Goal: Information Seeking & Learning: Compare options

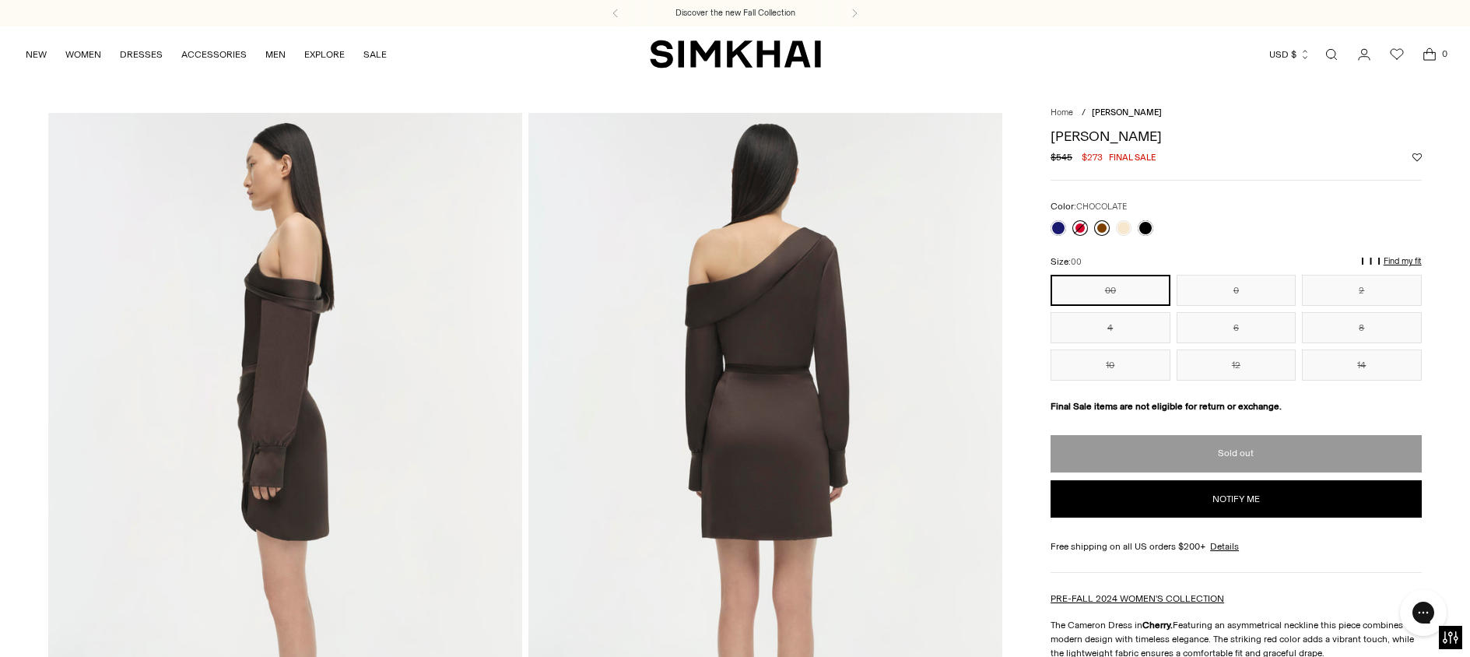
click at [1102, 227] on link at bounding box center [1102, 228] width 16 height 16
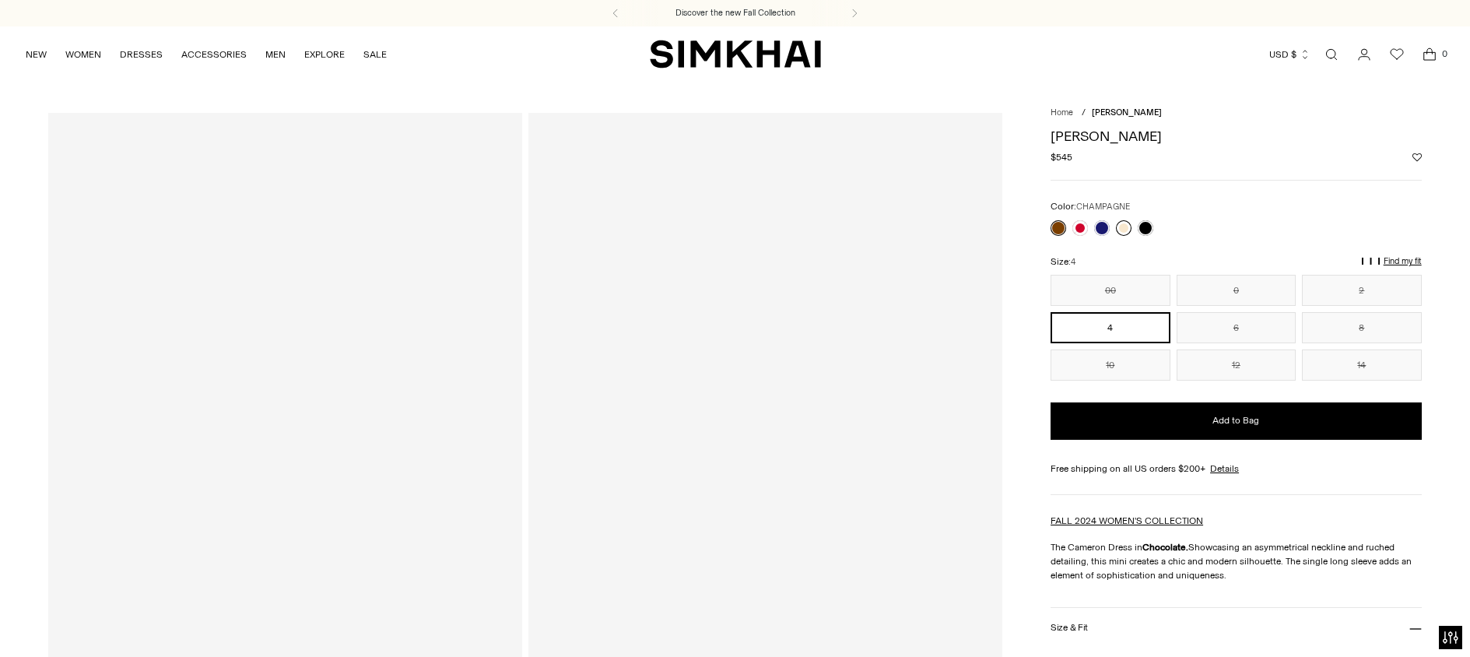
click at [1128, 228] on link at bounding box center [1124, 228] width 16 height 16
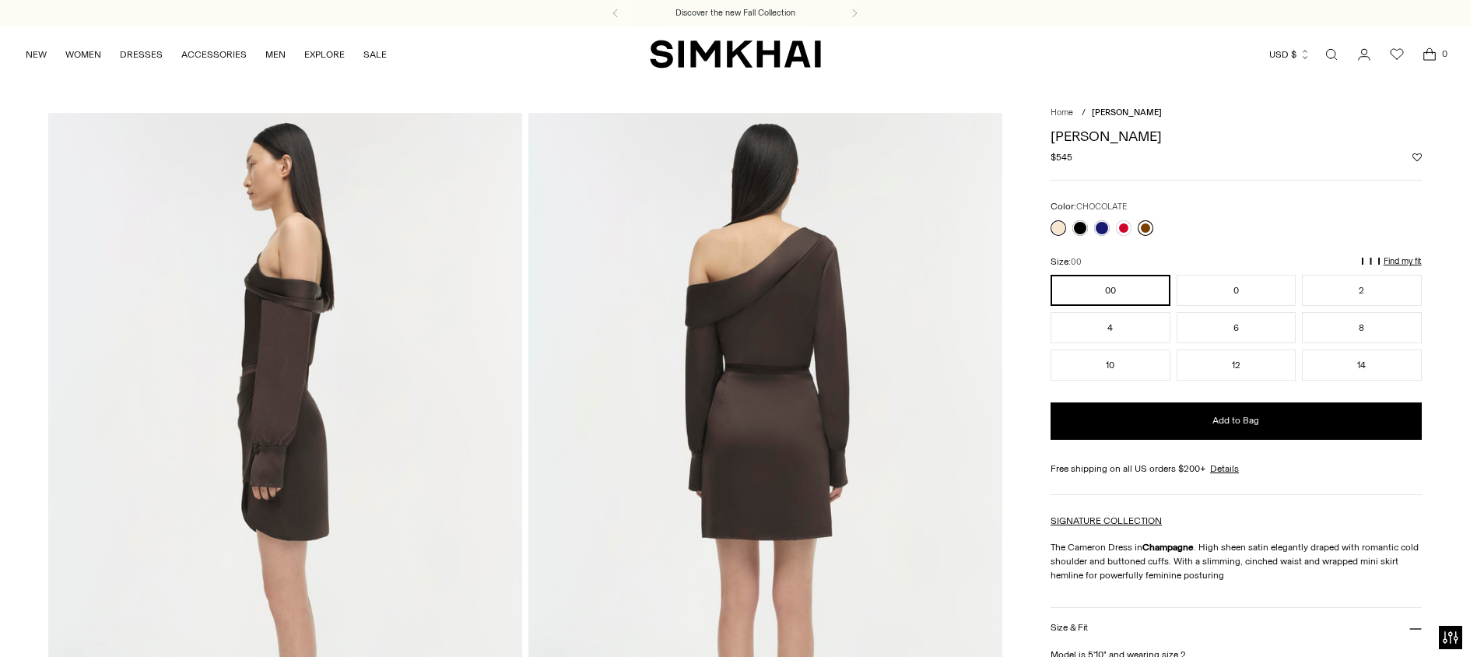
click at [1152, 228] on link at bounding box center [1146, 228] width 16 height 16
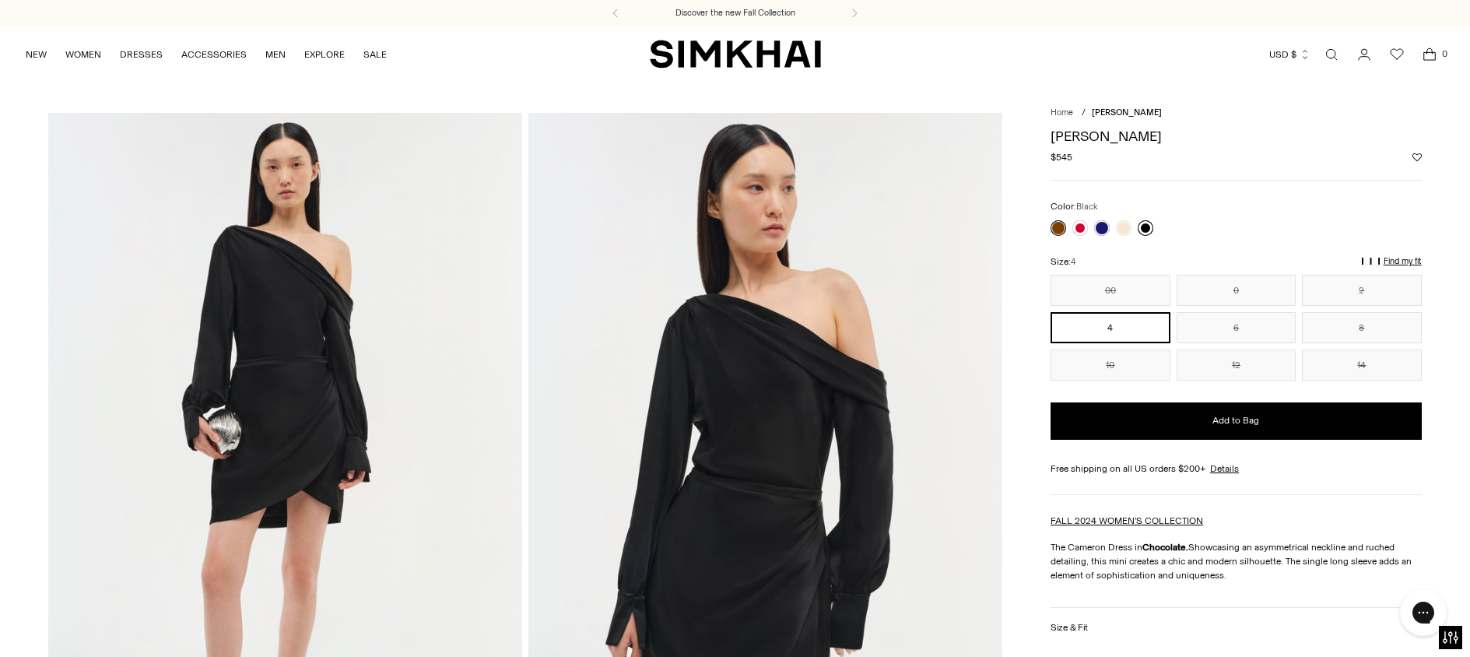
click at [1147, 230] on link at bounding box center [1146, 228] width 16 height 16
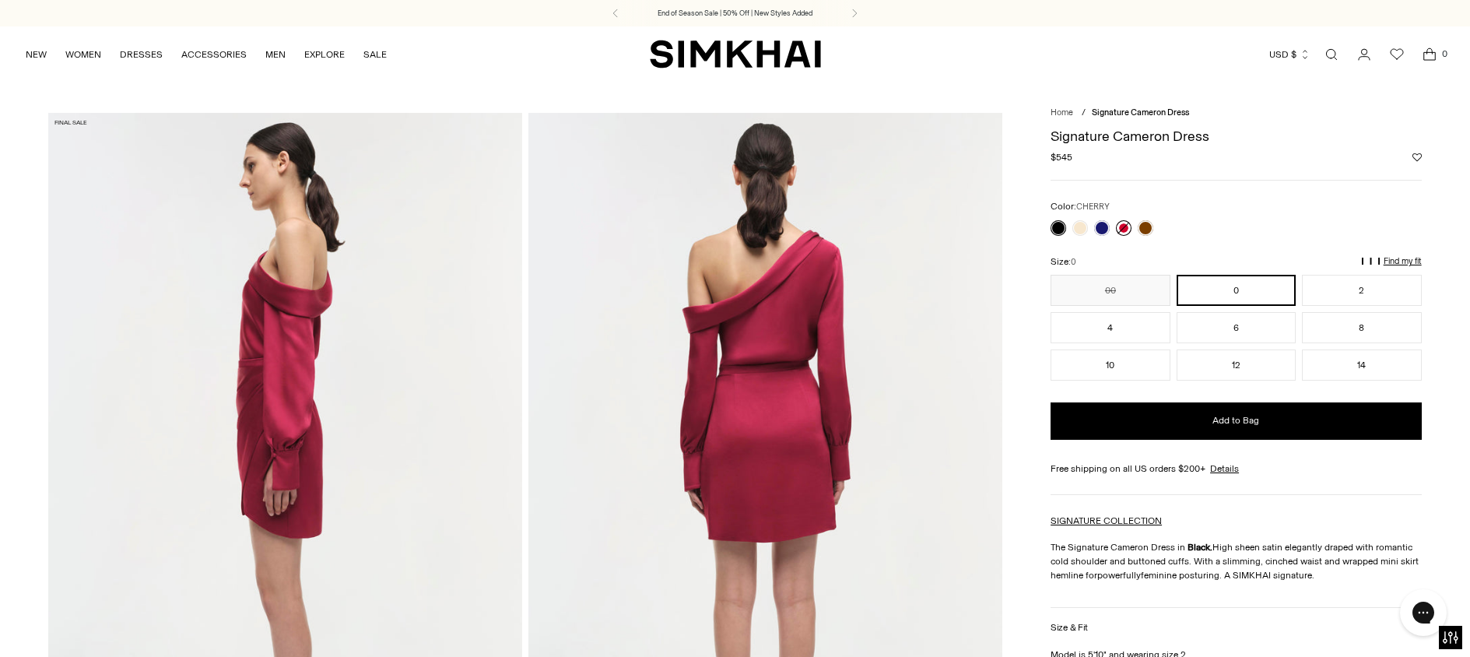
click at [1122, 227] on link at bounding box center [1124, 228] width 16 height 16
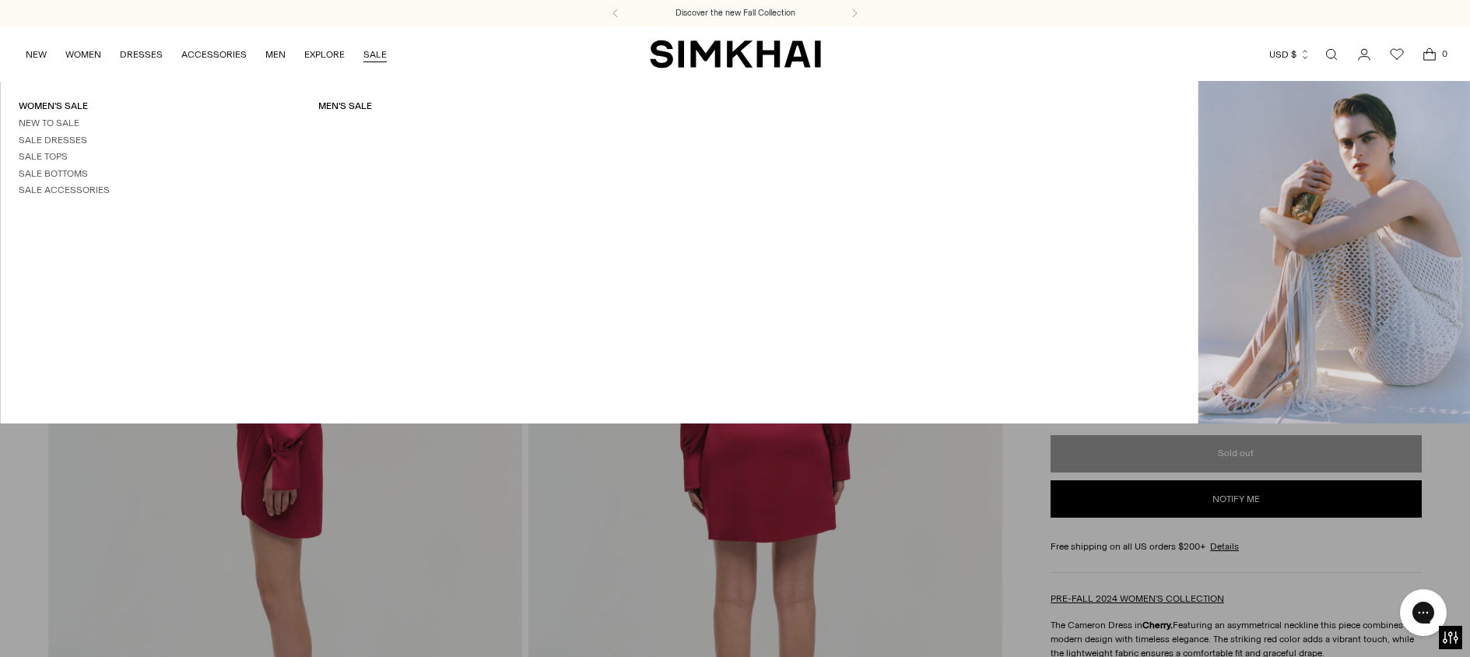
click at [381, 55] on link "SALE" at bounding box center [374, 54] width 23 height 34
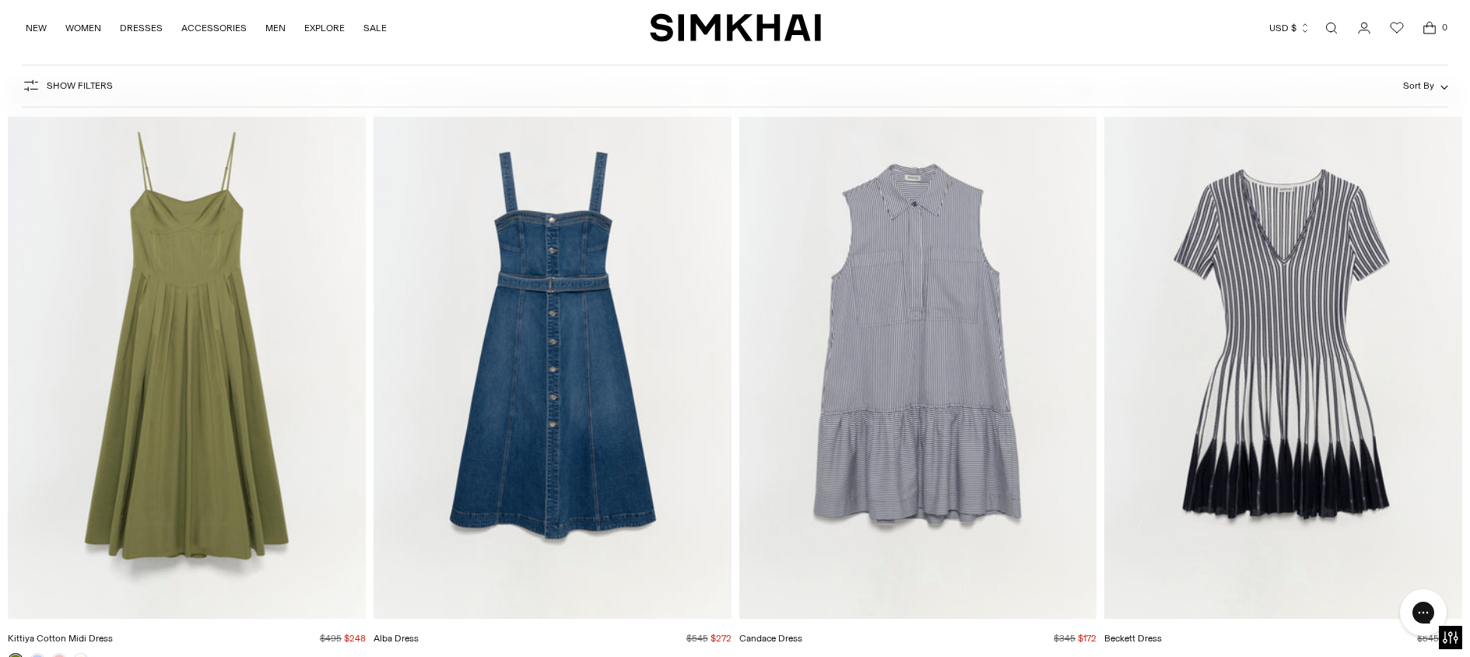
scroll to position [3883, 0]
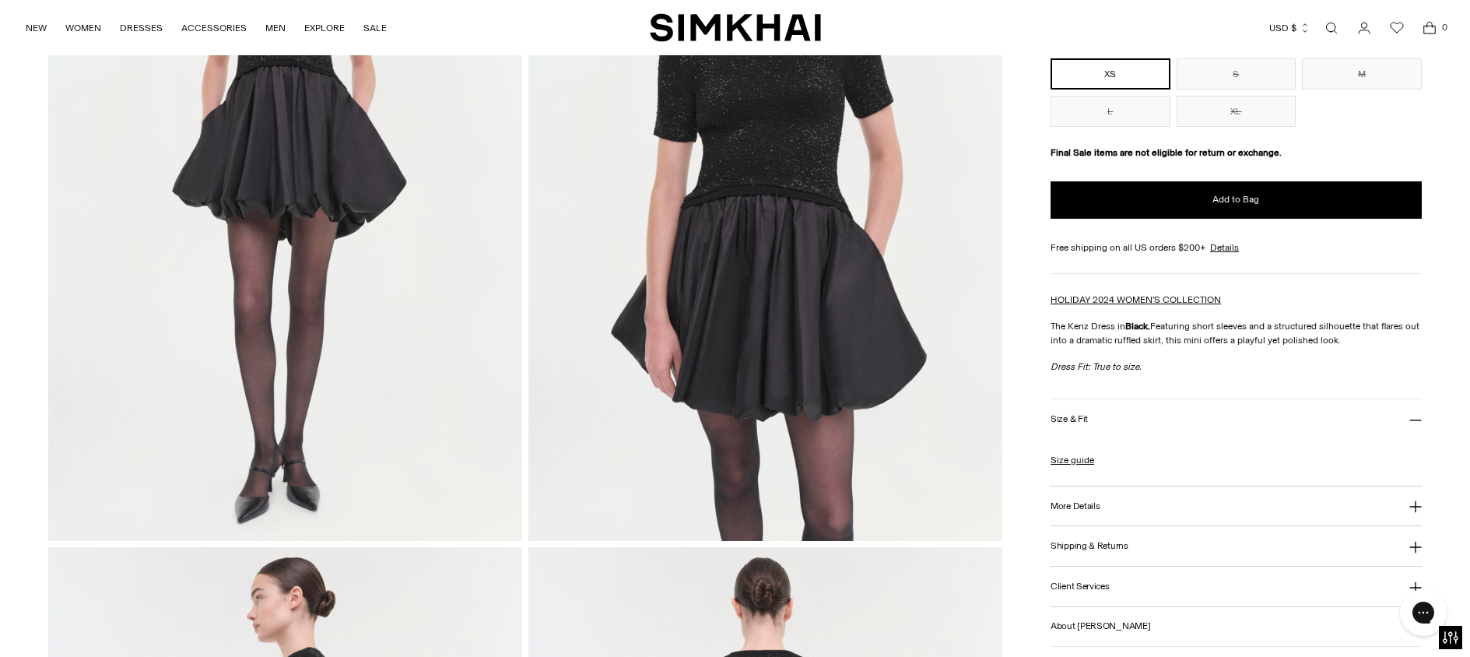
scroll to position [291, 0]
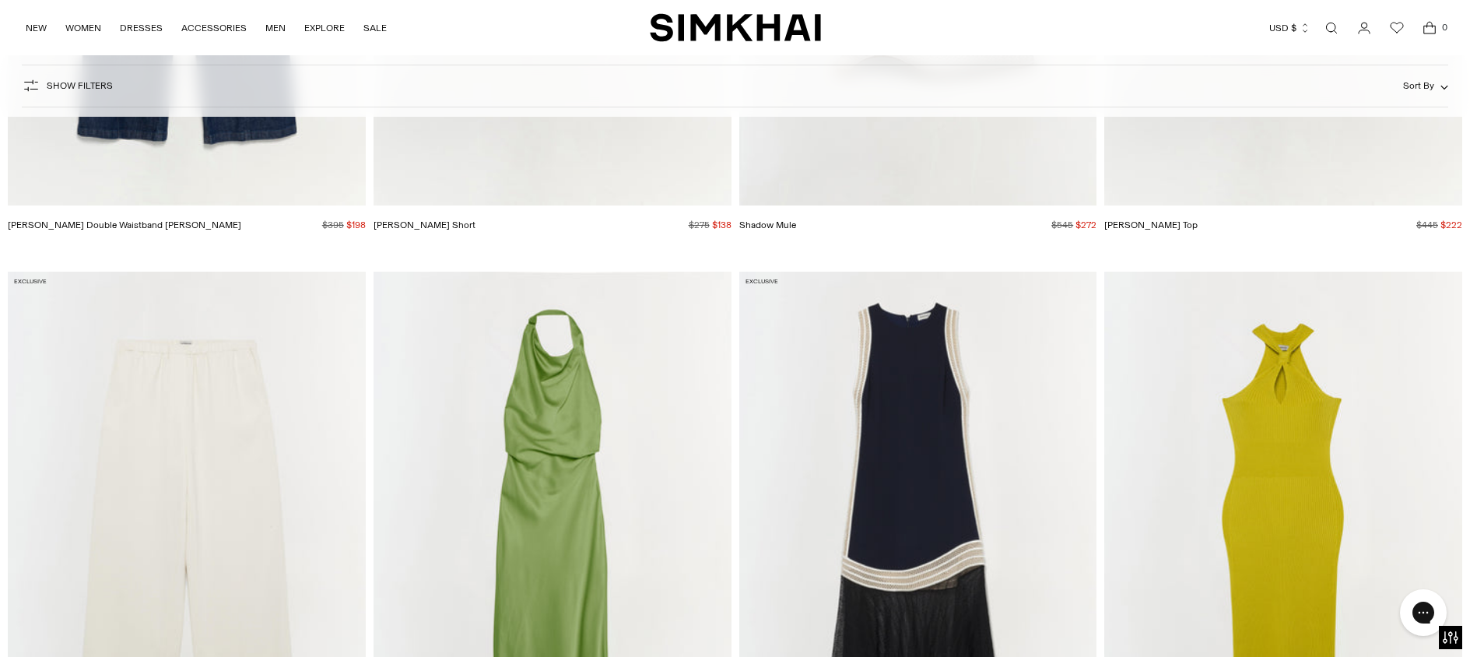
scroll to position [13745, 0]
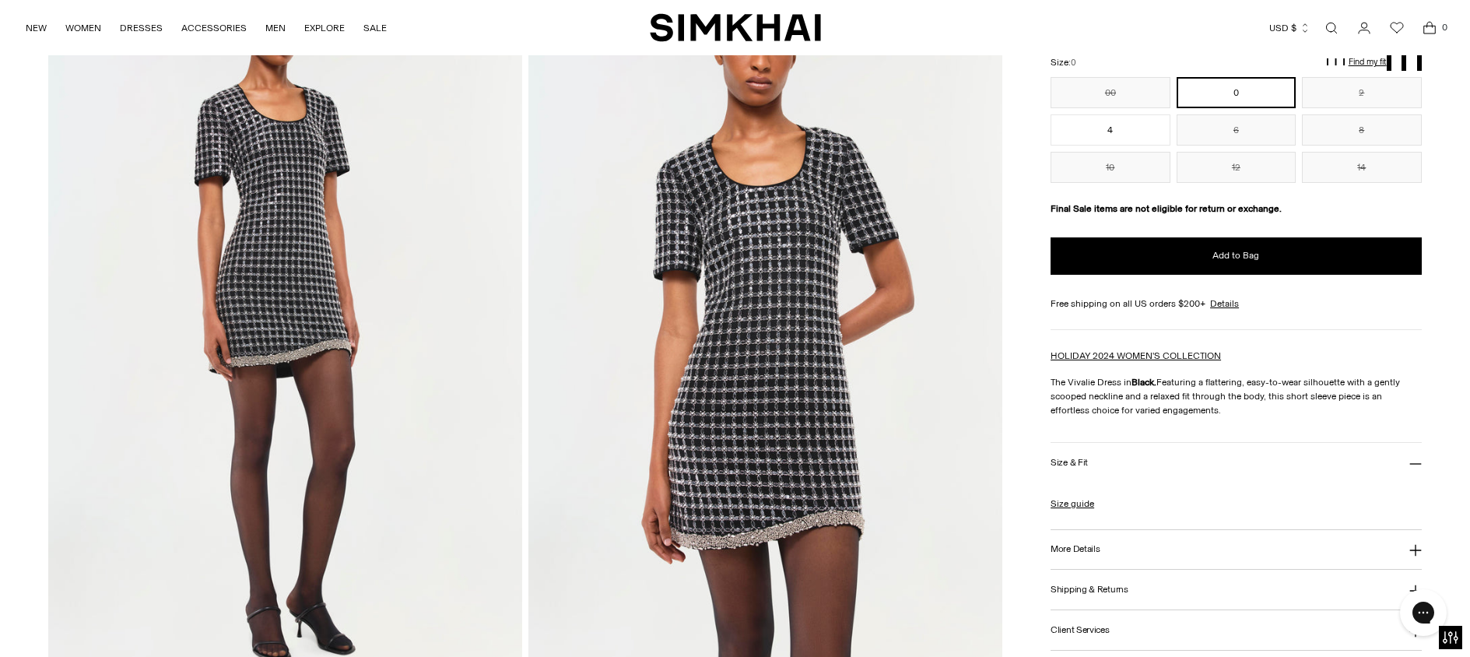
scroll to position [80, 0]
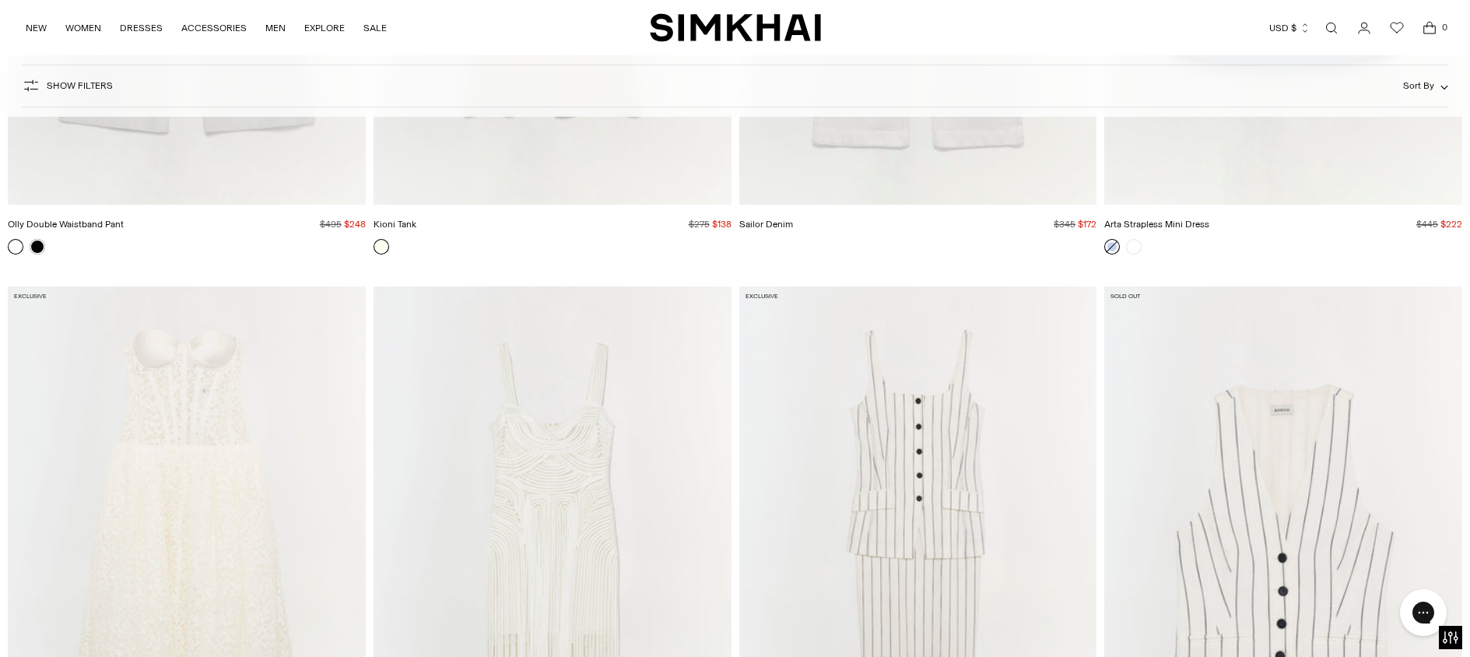
scroll to position [9566, 0]
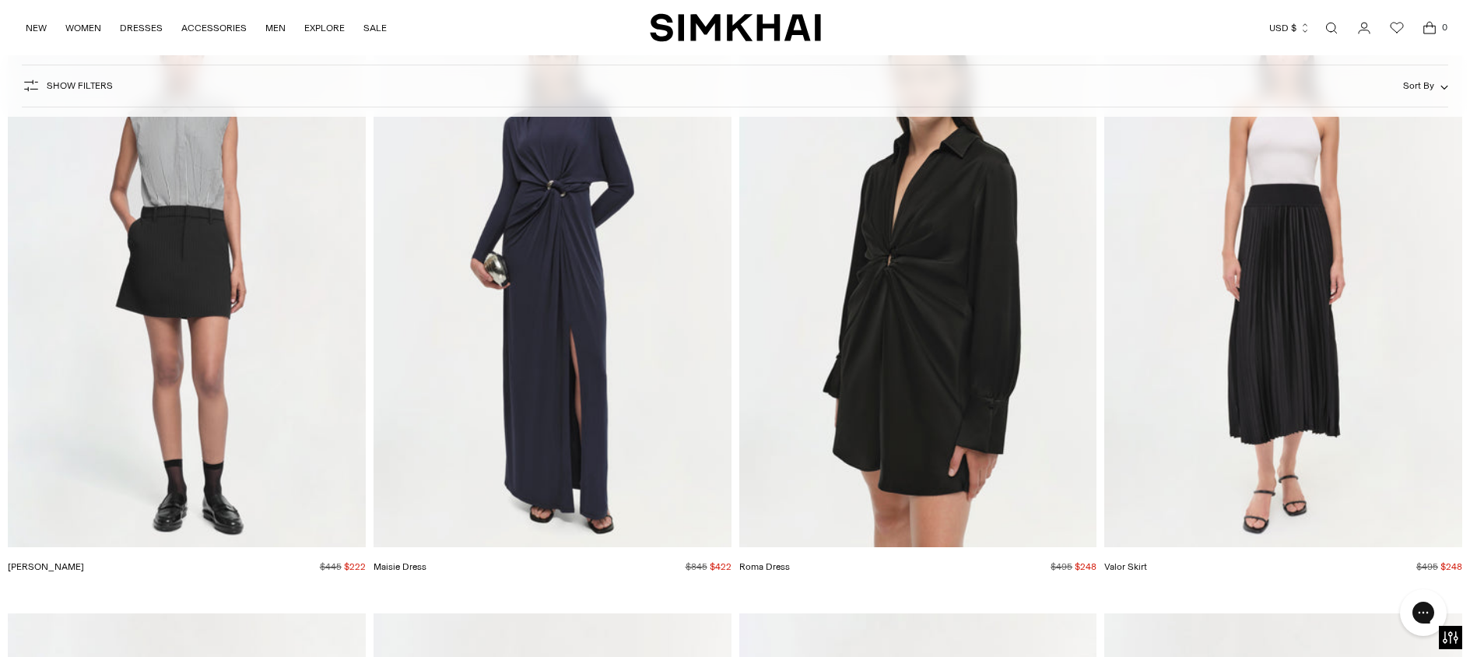
scroll to position [62864, 0]
click at [0, 0] on img "Roma Dress" at bounding box center [0, 0] width 0 height 0
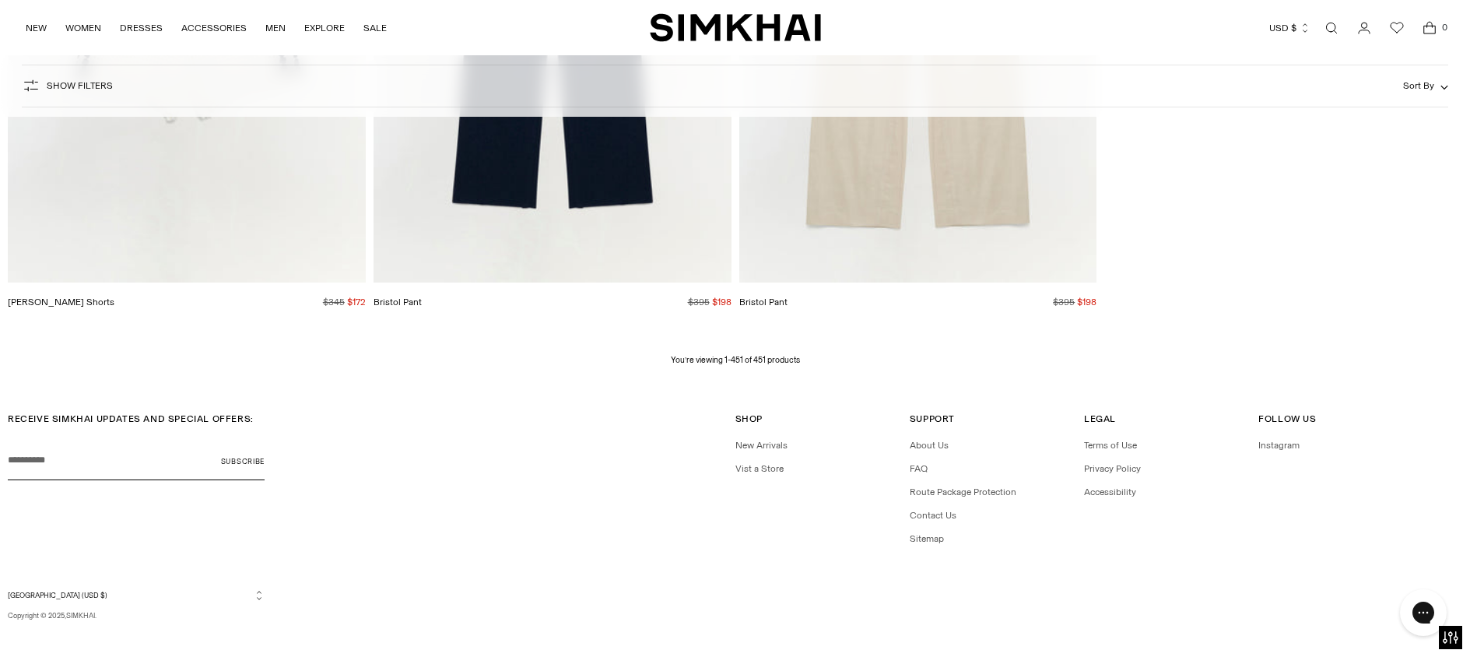
scroll to position [69262, 0]
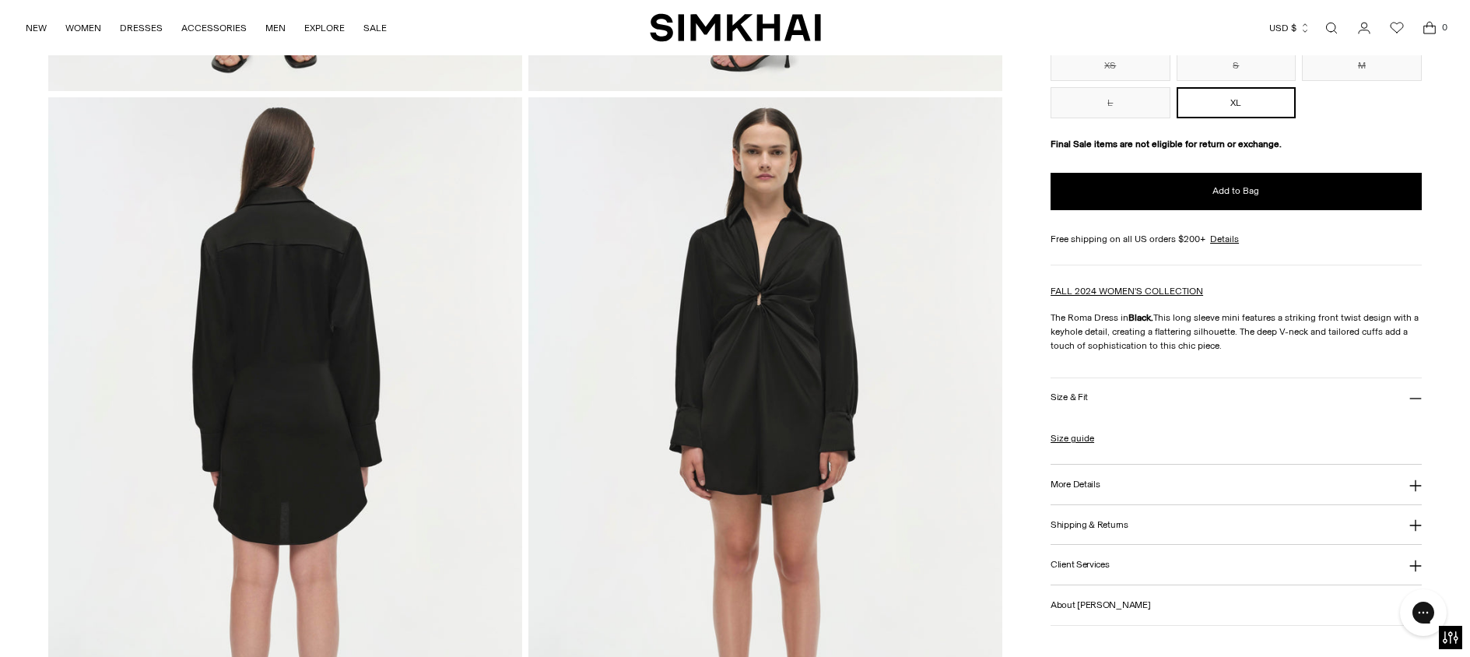
scroll to position [745, 0]
